Goal: Find specific page/section: Find specific page/section

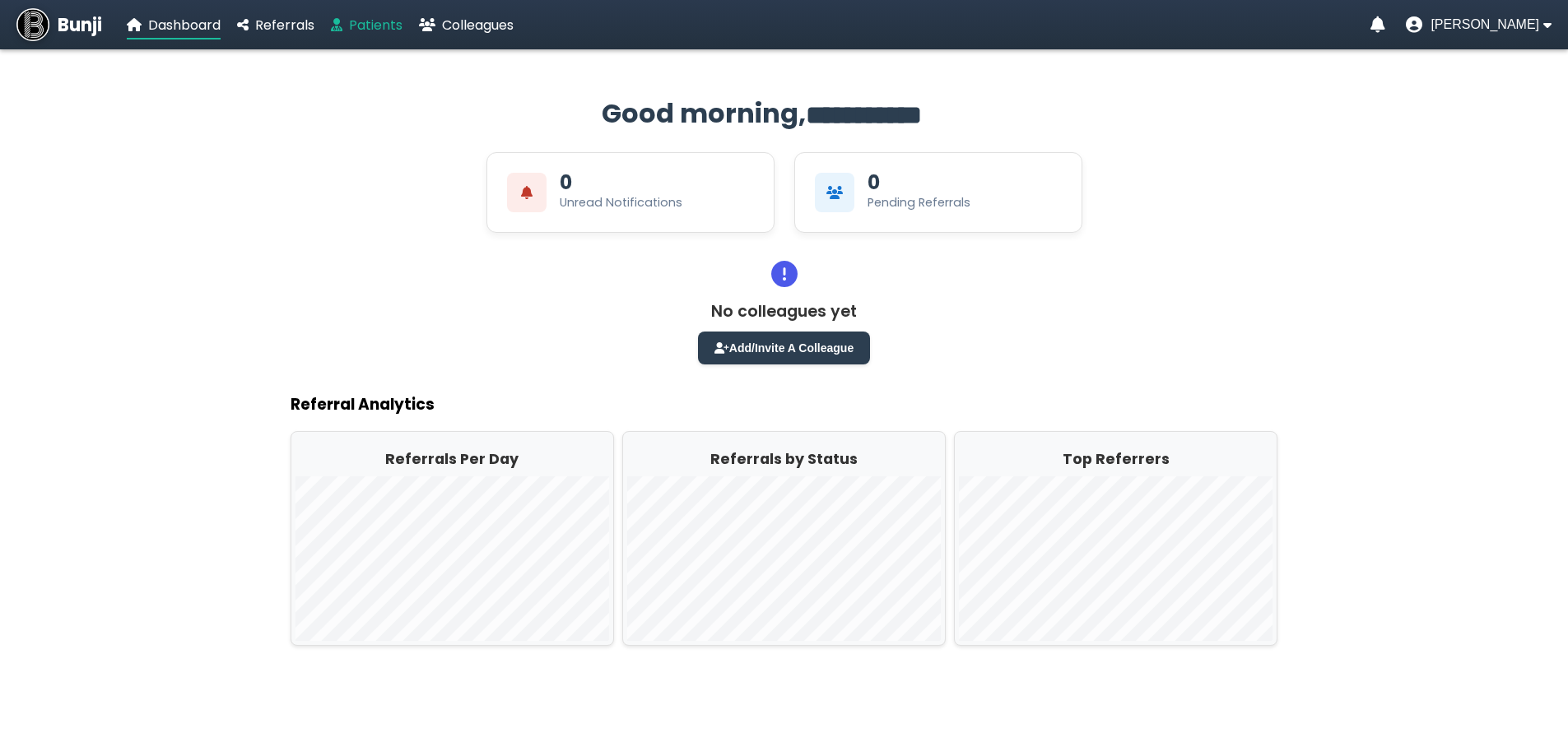
click at [366, 23] on span "Patients" at bounding box center [376, 25] width 54 height 19
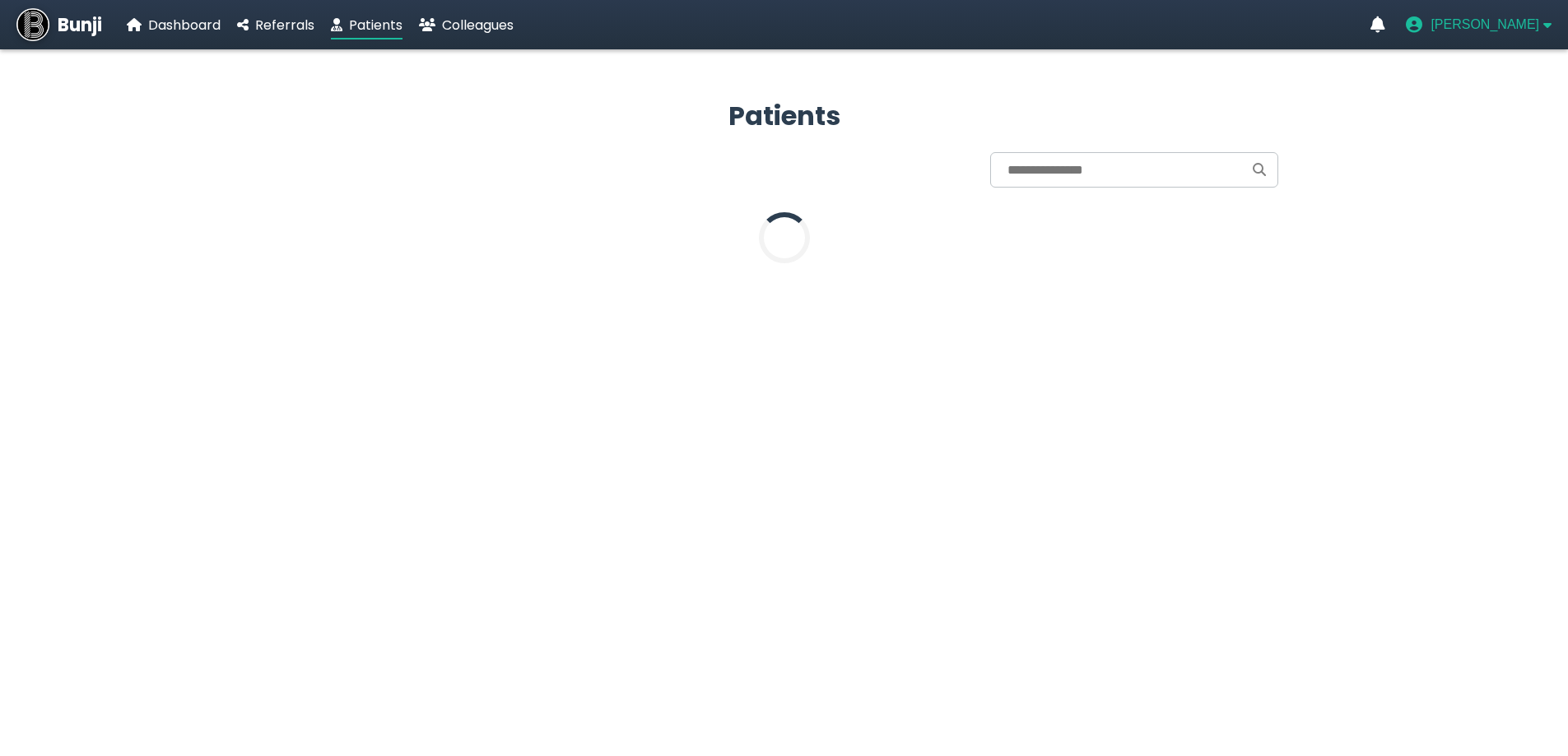
click at [1476, 28] on span "[PERSON_NAME]" at bounding box center [1484, 24] width 109 height 14
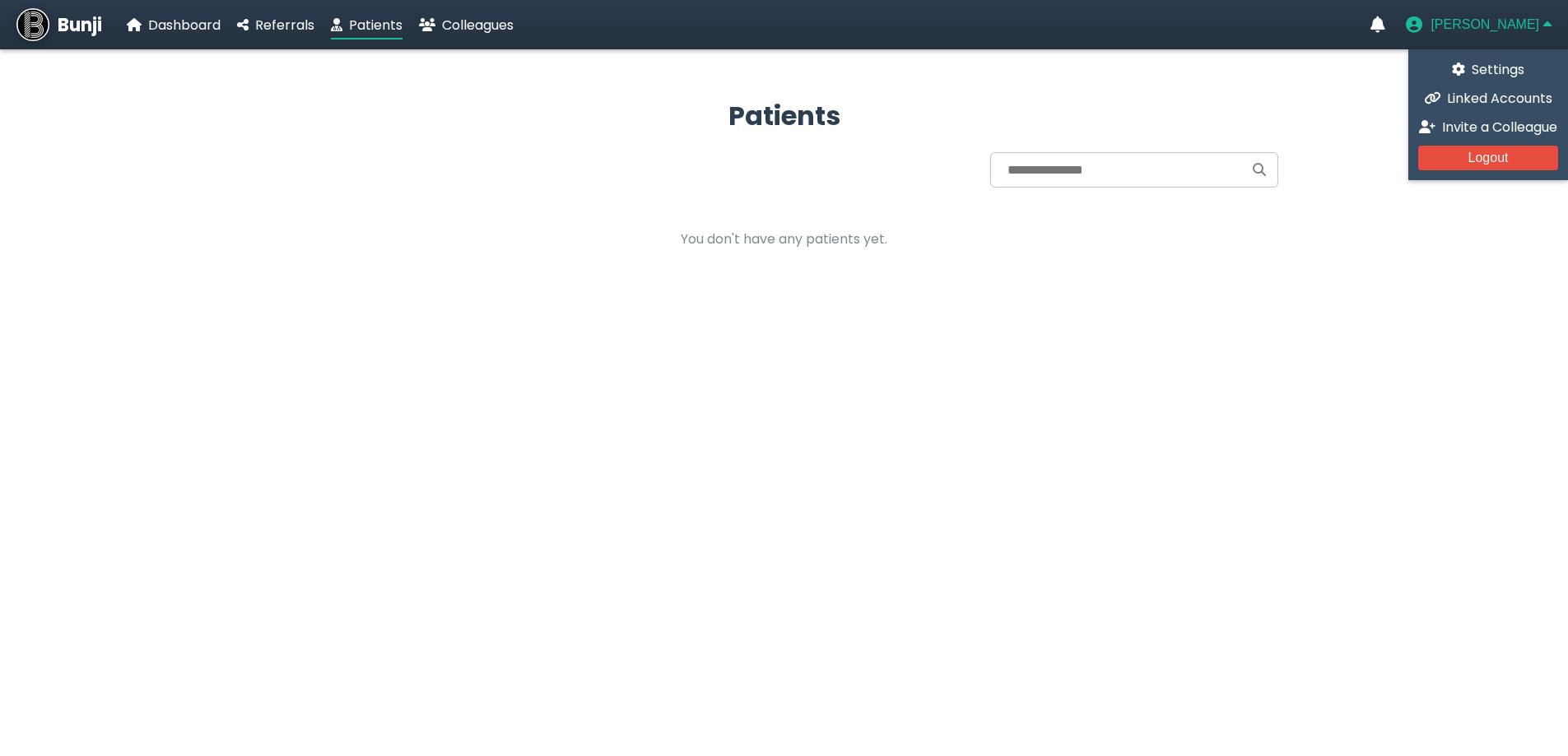
click at [1476, 28] on span "[PERSON_NAME]" at bounding box center [1484, 24] width 109 height 14
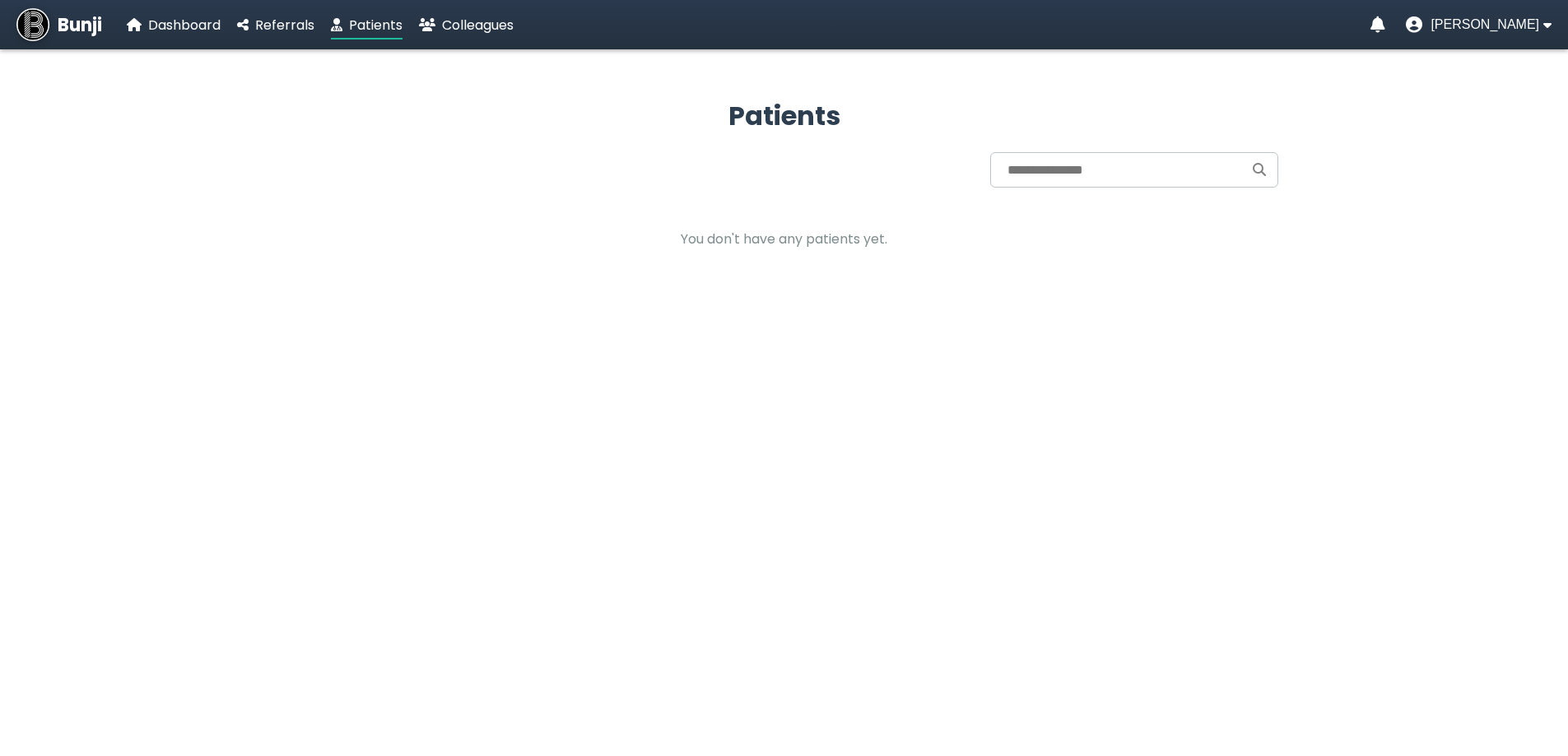
click at [740, 234] on p "You don't have any patients yet." at bounding box center [784, 239] width 987 height 20
click at [1062, 173] on input "text" at bounding box center [1134, 169] width 288 height 36
click at [865, 240] on p "You don't have any patients yet." at bounding box center [784, 239] width 987 height 20
click at [42, 14] on img at bounding box center [33, 25] width 33 height 33
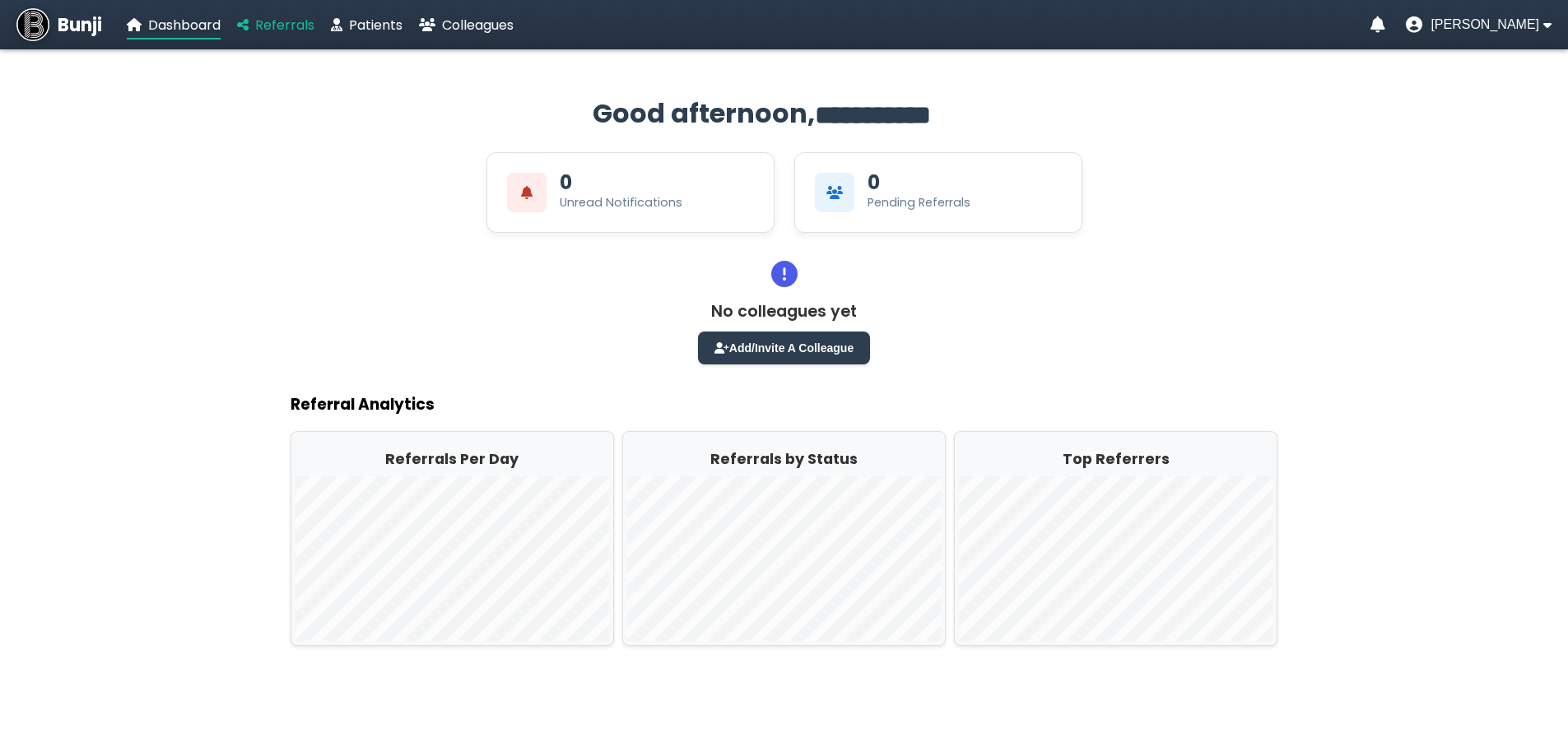
click at [285, 28] on span "Referrals" at bounding box center [285, 25] width 60 height 19
